Goal: Information Seeking & Learning: Learn about a topic

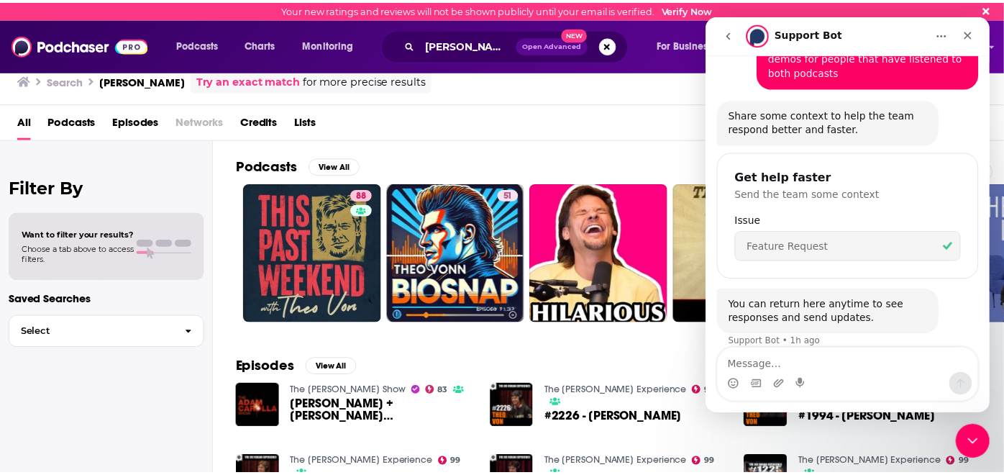
scroll to position [140, 0]
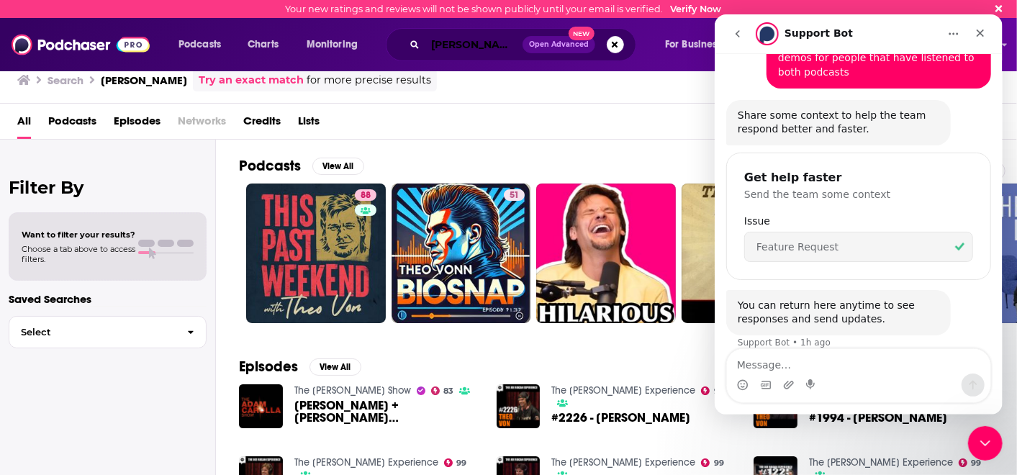
click at [483, 47] on input "[PERSON_NAME]" at bounding box center [473, 44] width 97 height 23
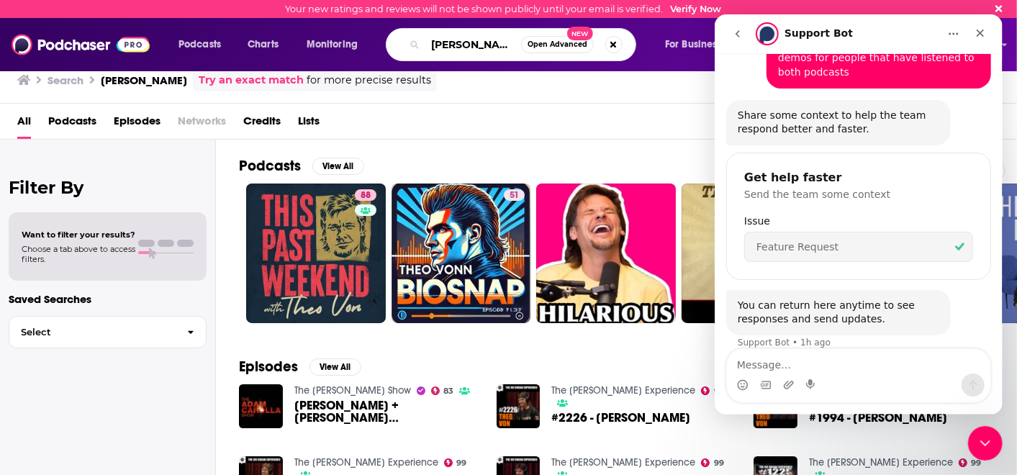
click at [483, 47] on input "[PERSON_NAME]" at bounding box center [473, 44] width 96 height 23
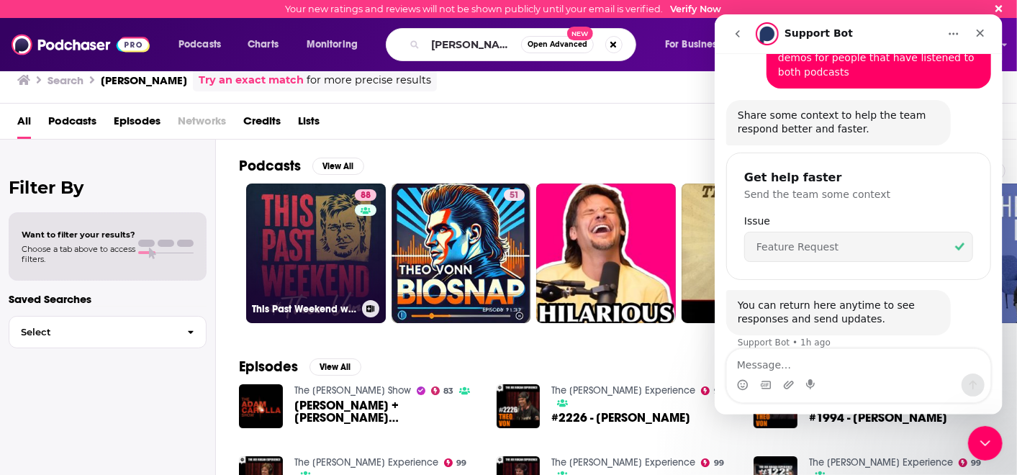
click at [307, 236] on link "88 This Past Weekend w/ [PERSON_NAME]" at bounding box center [316, 253] width 140 height 140
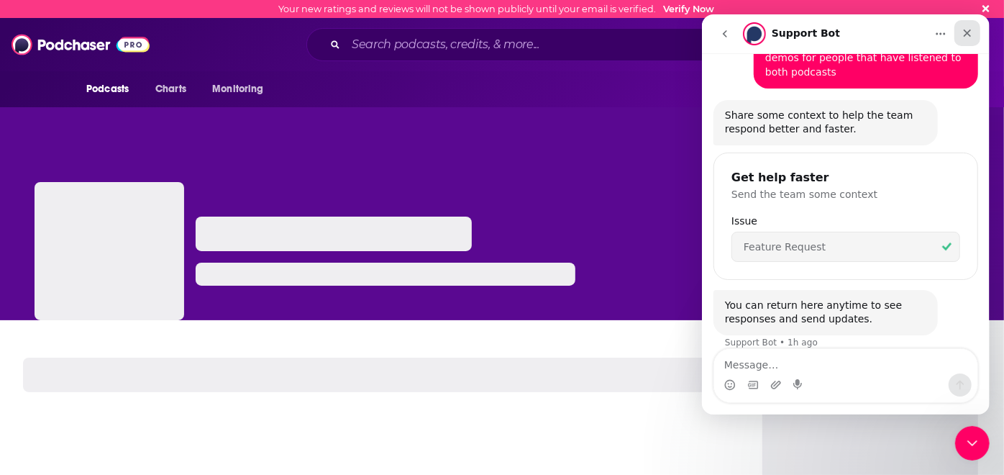
click at [971, 32] on icon "Close" at bounding box center [967, 33] width 12 height 12
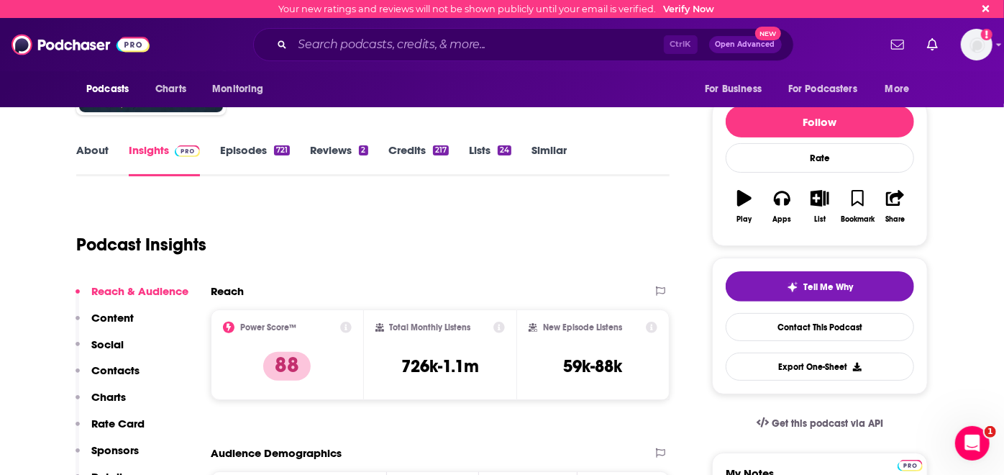
scroll to position [158, 0]
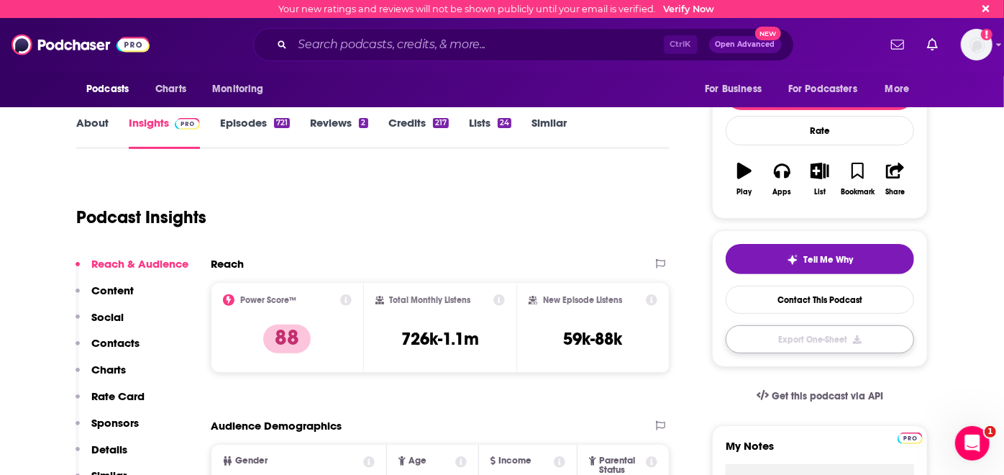
click at [821, 339] on button "Export One-Sheet" at bounding box center [820, 339] width 188 height 28
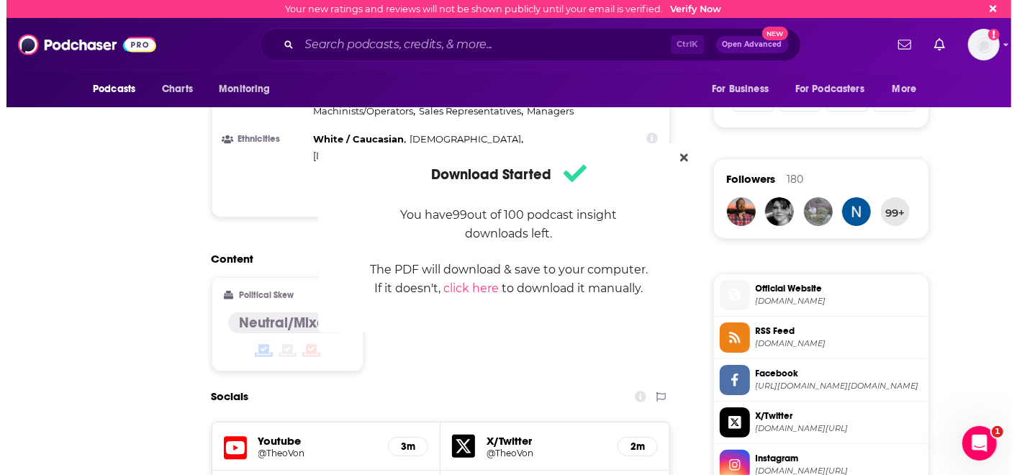
scroll to position [0, 0]
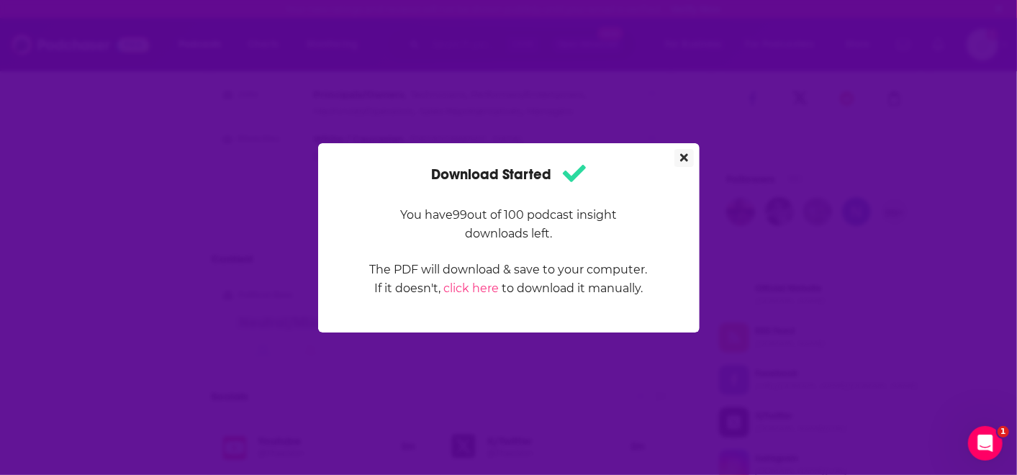
click at [684, 153] on icon "Close" at bounding box center [684, 158] width 8 height 12
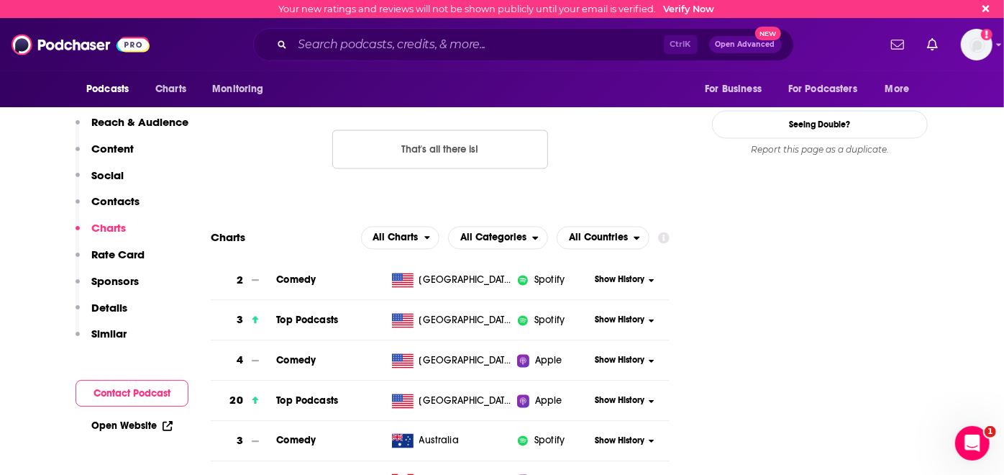
scroll to position [1601, 0]
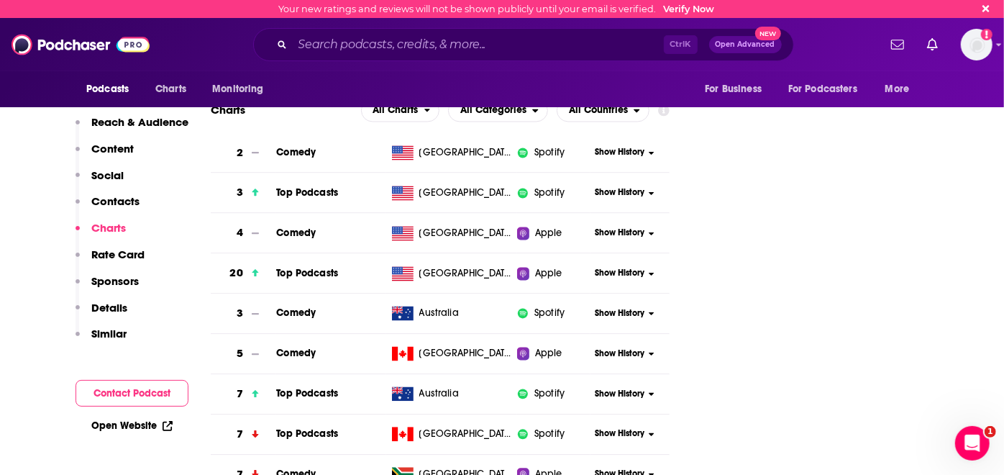
scroll to position [1673, 0]
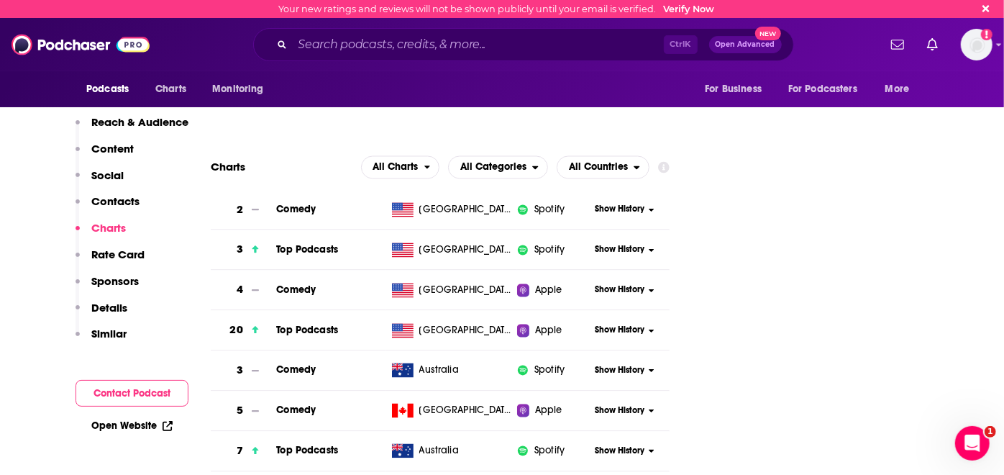
drag, startPoint x: 905, startPoint y: 1, endPoint x: 557, endPoint y: 352, distance: 494.5
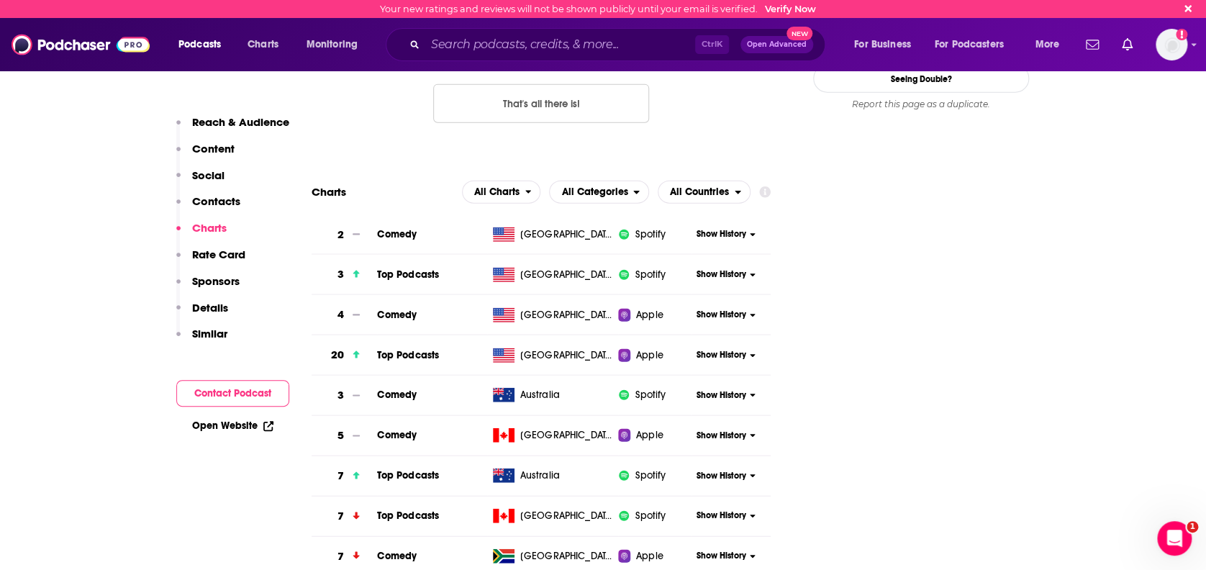
scroll to position [1648, 0]
